Goal: Find specific page/section: Find specific page/section

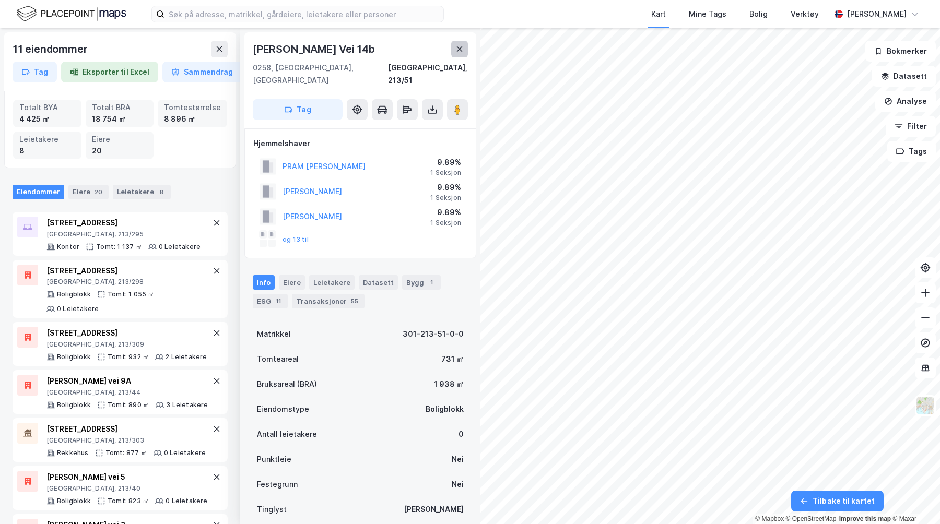
click at [457, 47] on icon at bounding box center [460, 48] width 6 height 5
